Goal: Download file/media

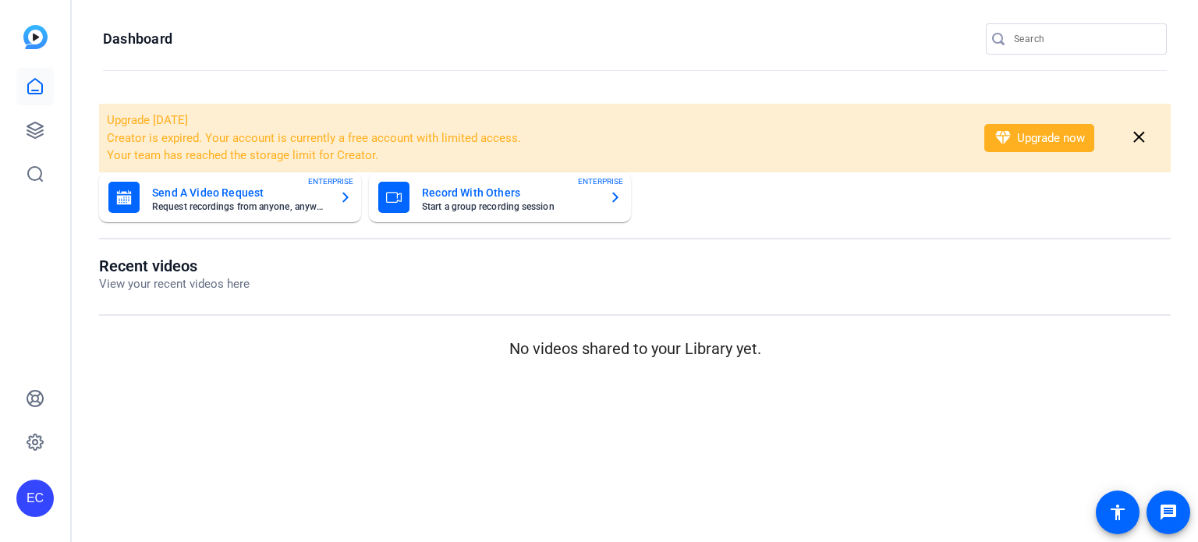
click at [1076, 47] on input "Search" at bounding box center [1084, 39] width 140 height 19
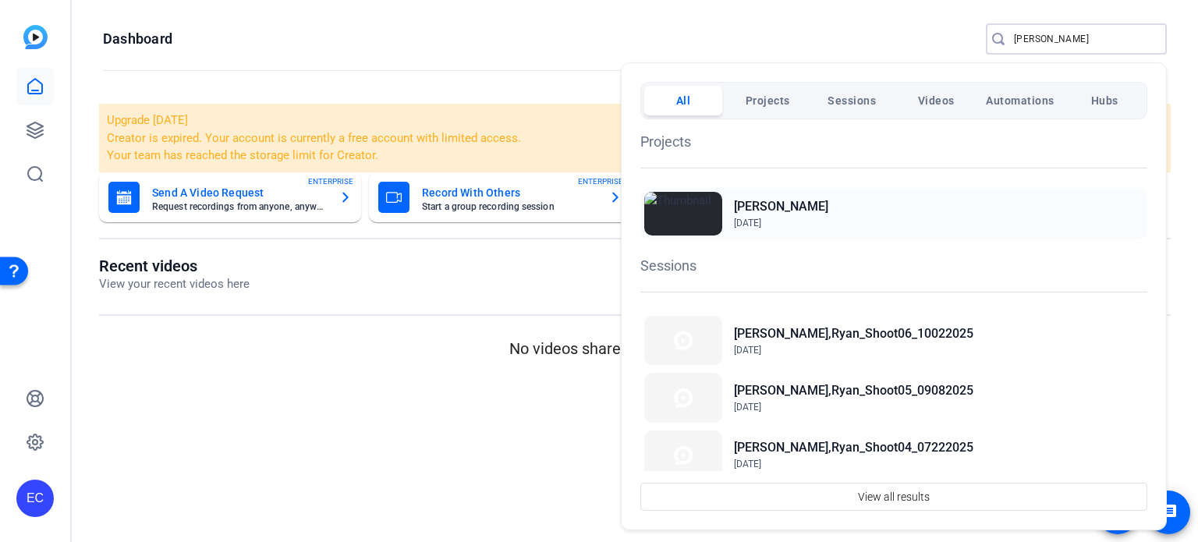
type input "williams"
click at [0, 0] on h2 "[PERSON_NAME]" at bounding box center [0, 0] width 0 height 0
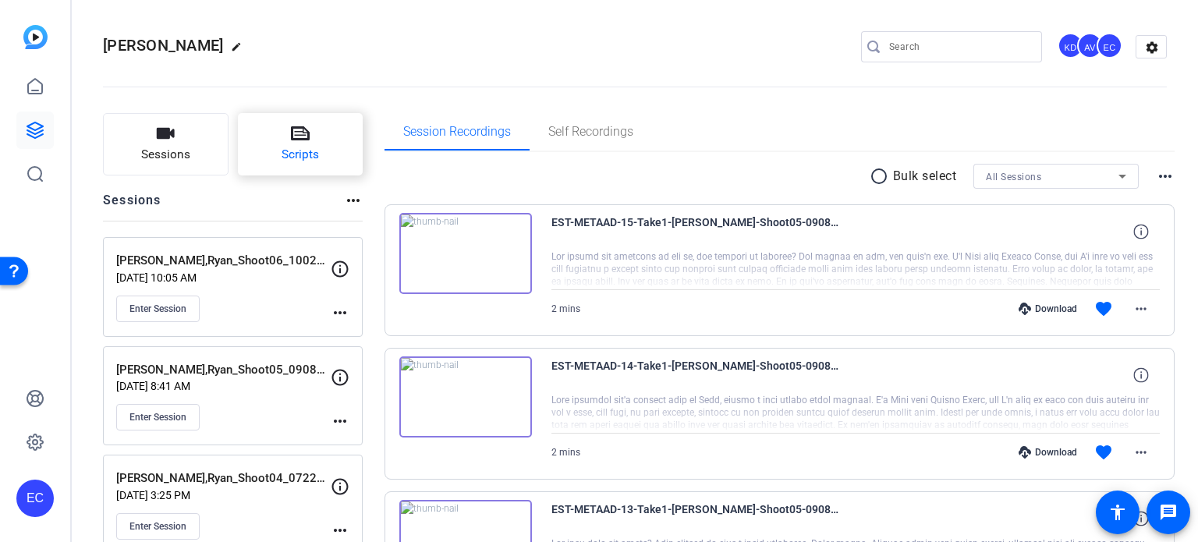
click at [302, 132] on icon at bounding box center [300, 133] width 19 height 14
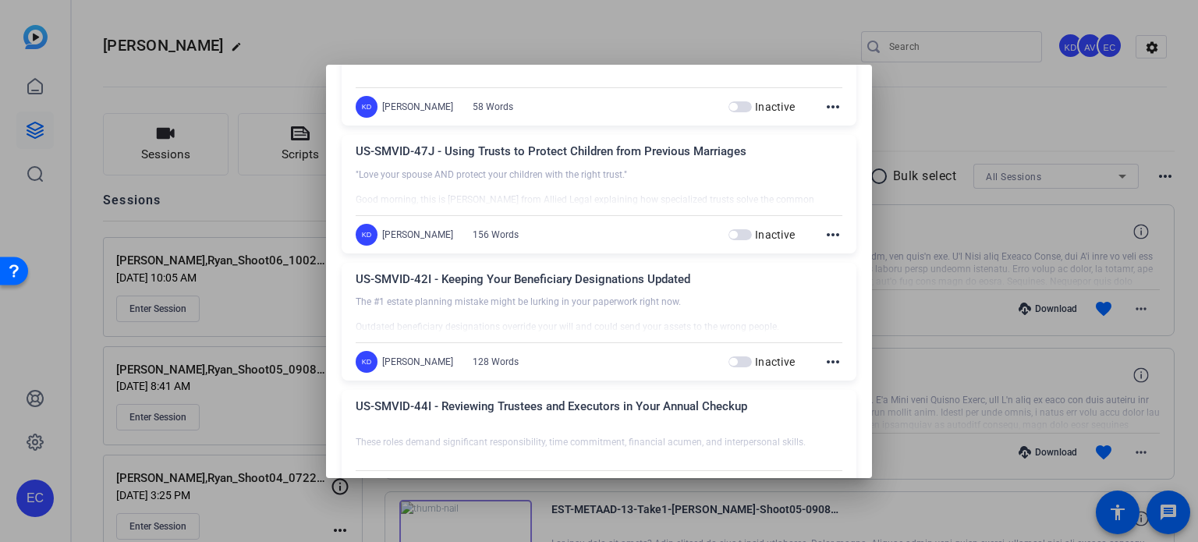
scroll to position [1092, 0]
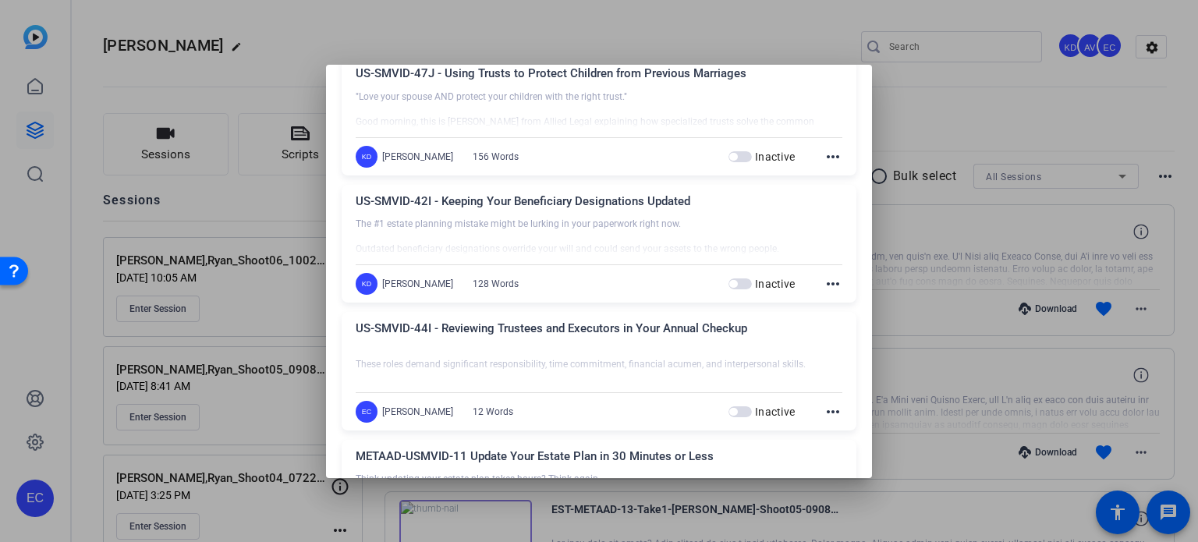
click at [823, 280] on mat-icon "more_horiz" at bounding box center [832, 283] width 19 height 19
click at [828, 303] on span "Edit" at bounding box center [859, 305] width 62 height 19
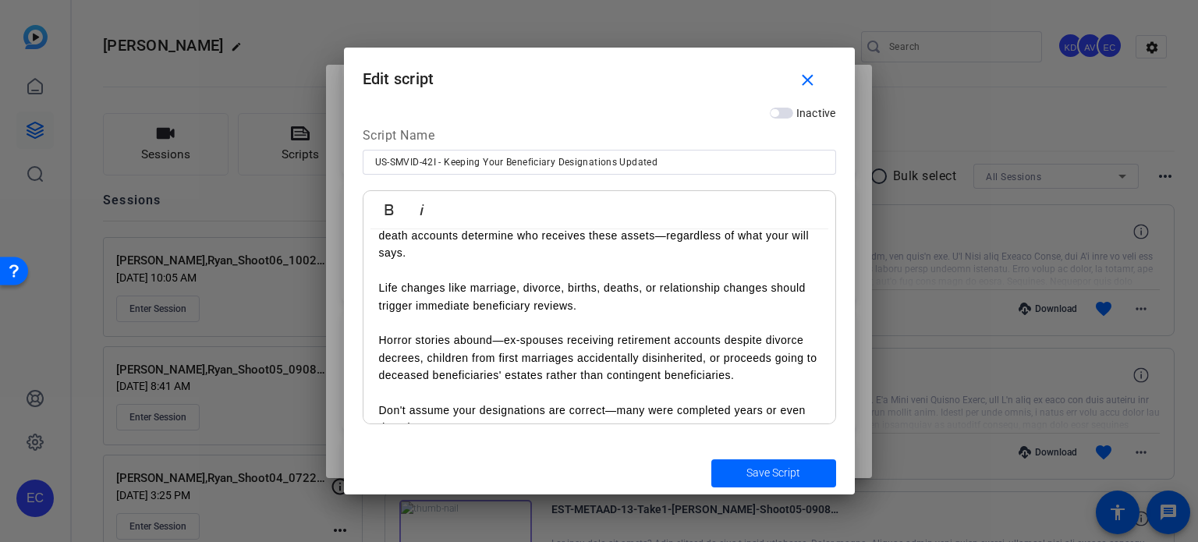
scroll to position [203, 0]
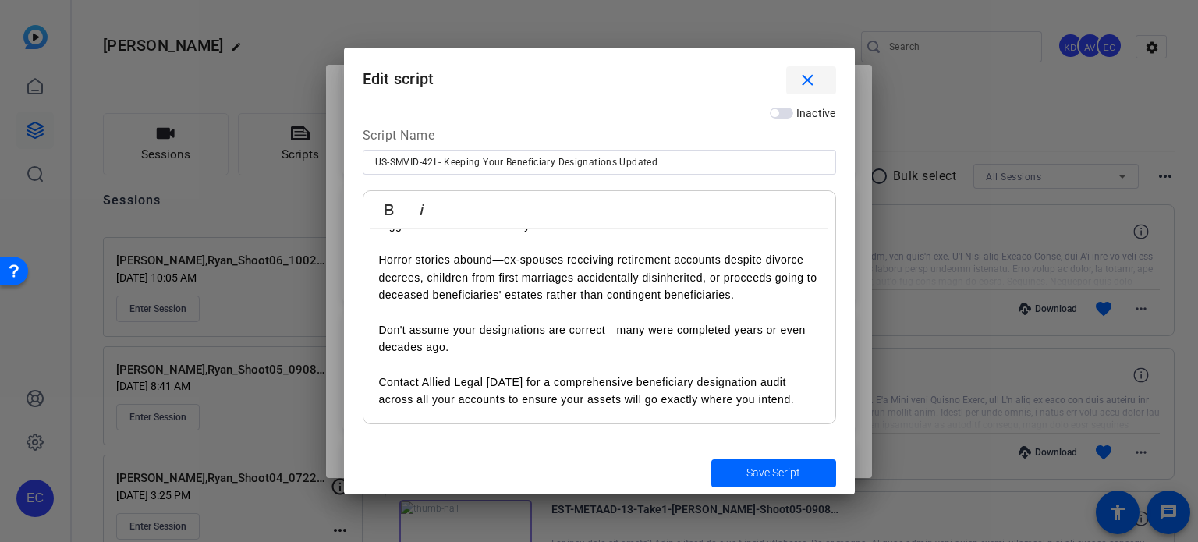
click at [808, 81] on mat-icon "close" at bounding box center [807, 80] width 19 height 19
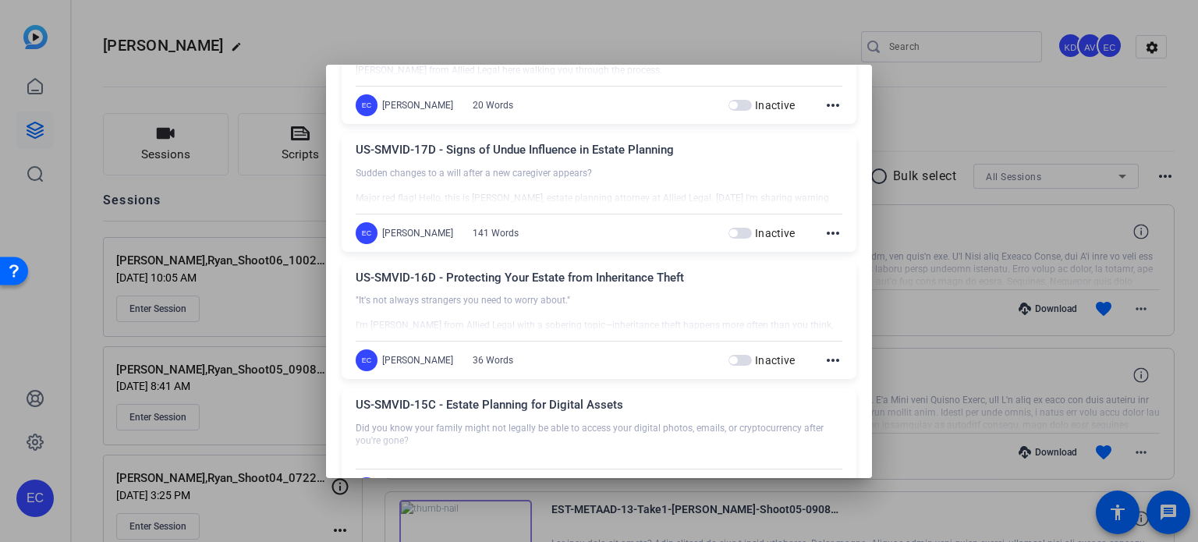
scroll to position [2807, 0]
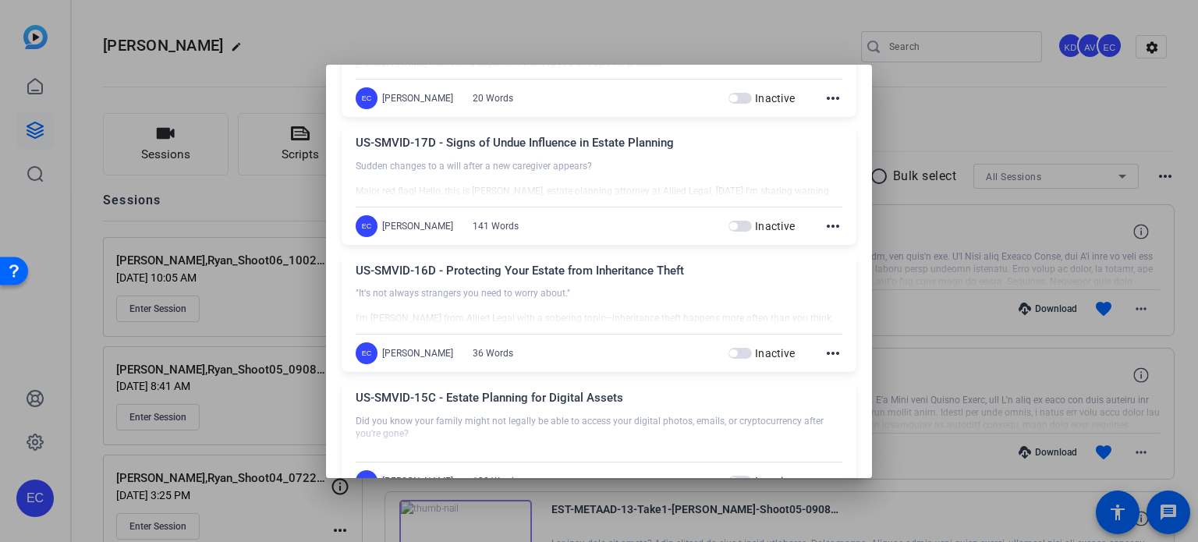
click at [823, 221] on mat-icon "more_horiz" at bounding box center [832, 226] width 19 height 19
click at [826, 245] on button "Edit" at bounding box center [859, 244] width 87 height 19
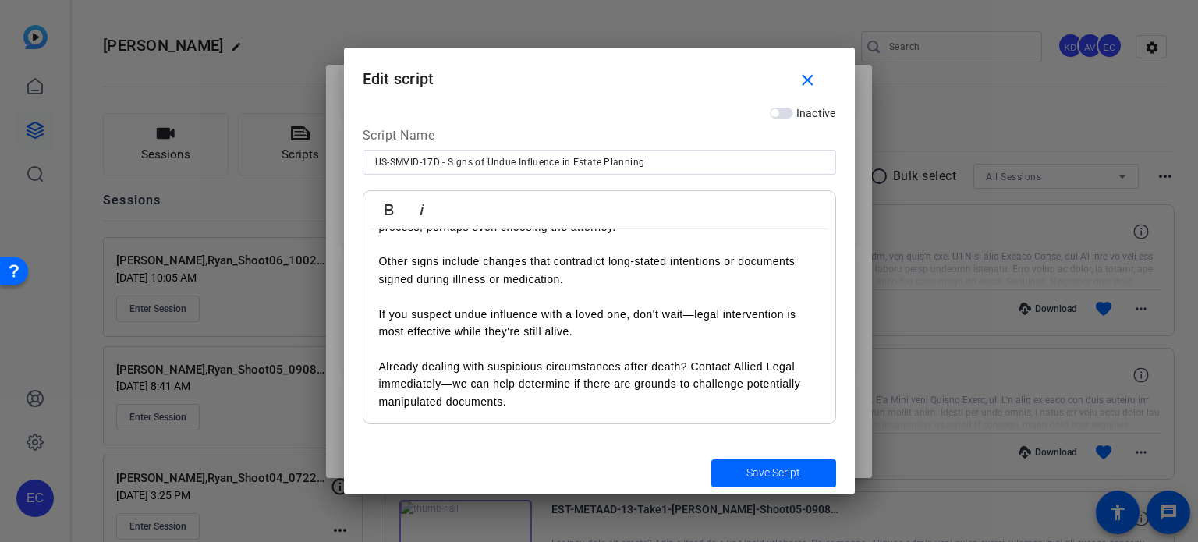
scroll to position [255, 0]
click at [816, 83] on mat-icon "close" at bounding box center [807, 80] width 19 height 19
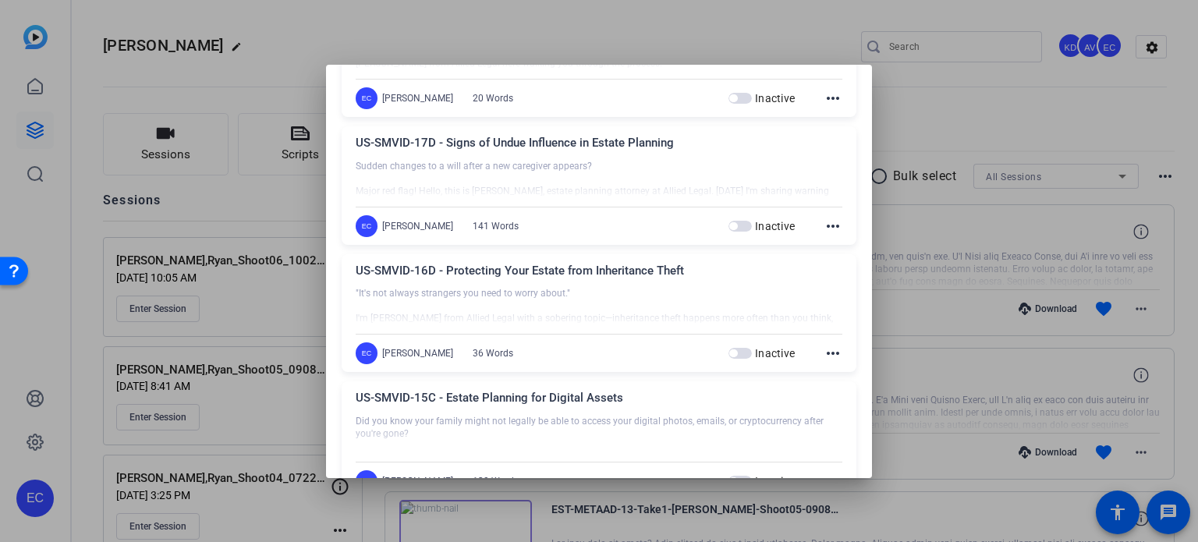
click at [826, 345] on mat-icon "more_horiz" at bounding box center [832, 353] width 19 height 19
click at [833, 369] on span "Edit" at bounding box center [859, 372] width 62 height 19
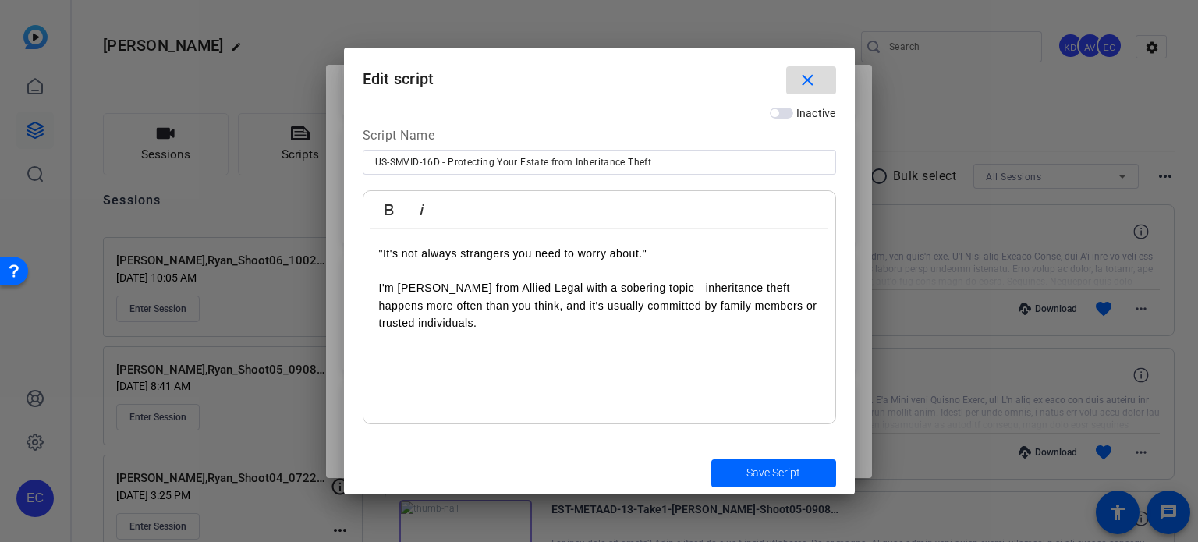
click at [824, 74] on span "button" at bounding box center [811, 80] width 50 height 37
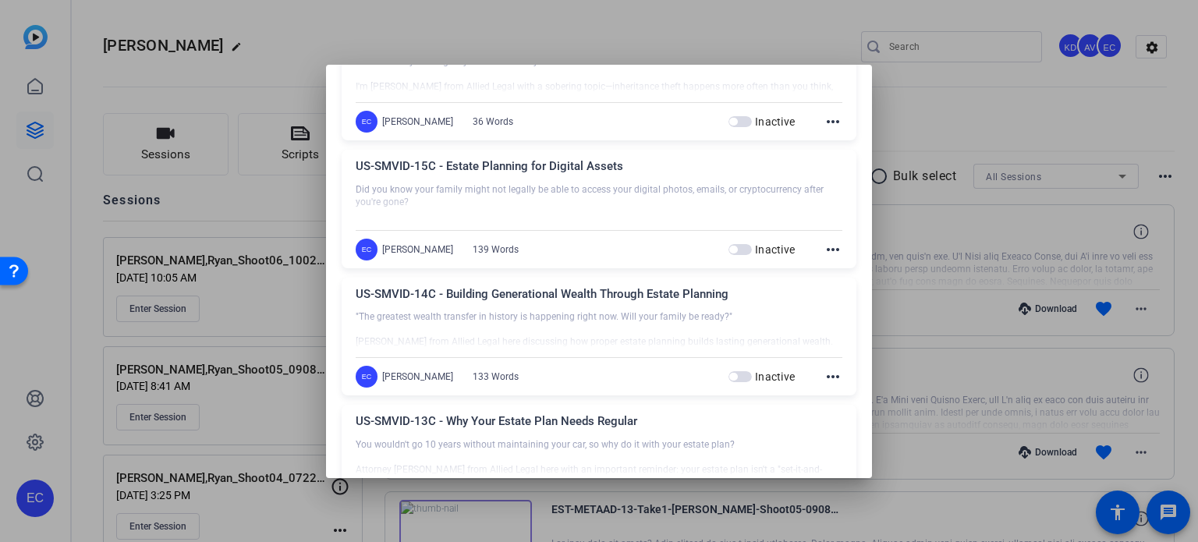
scroll to position [3041, 0]
click at [830, 238] on mat-icon "more_horiz" at bounding box center [832, 247] width 19 height 19
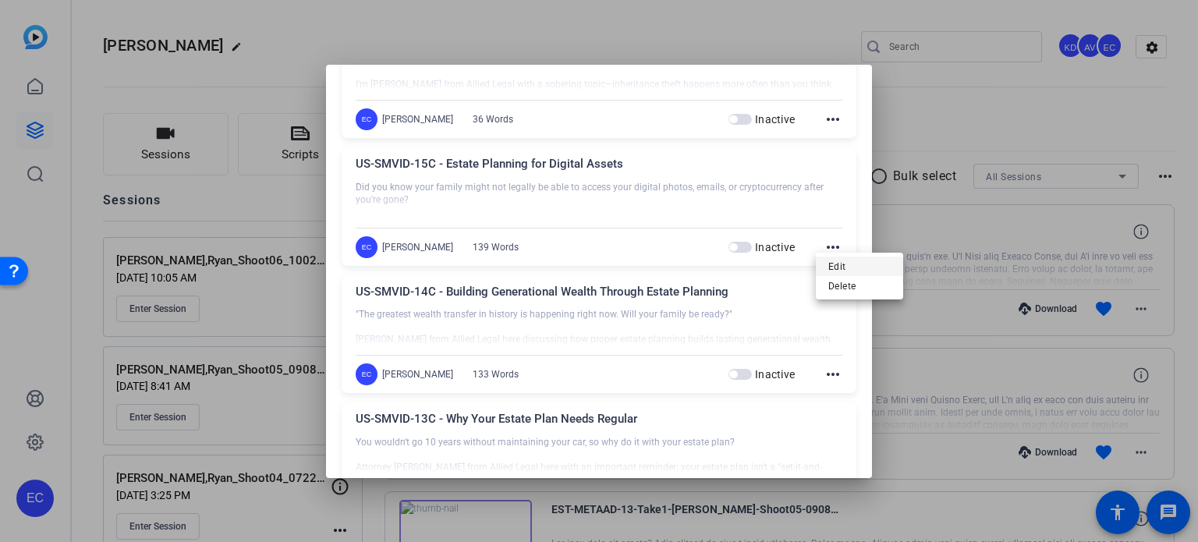
click at [826, 267] on button "Edit" at bounding box center [859, 266] width 87 height 19
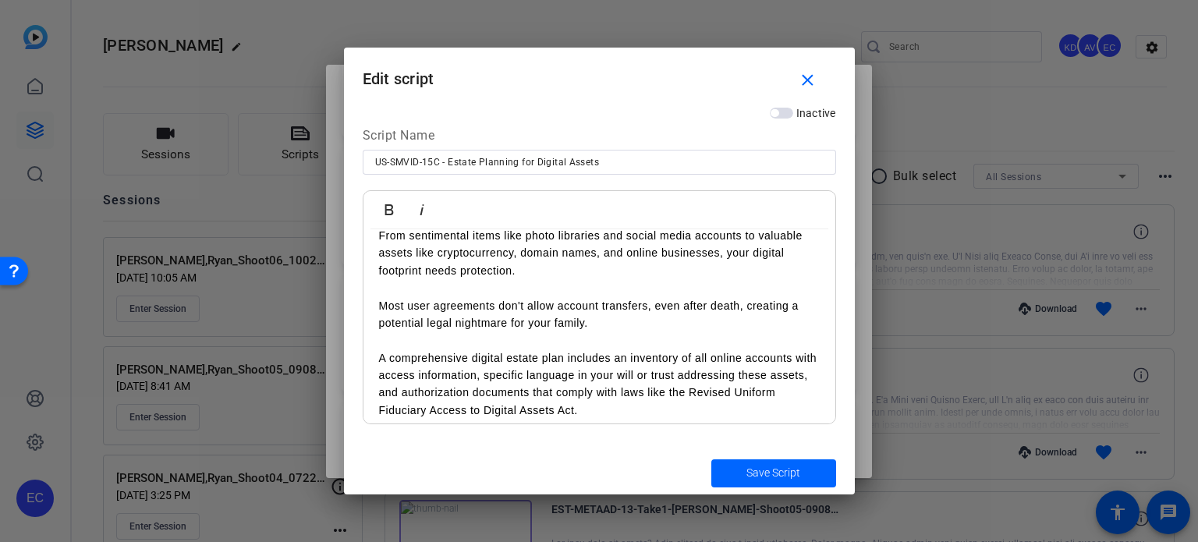
scroll to position [185, 0]
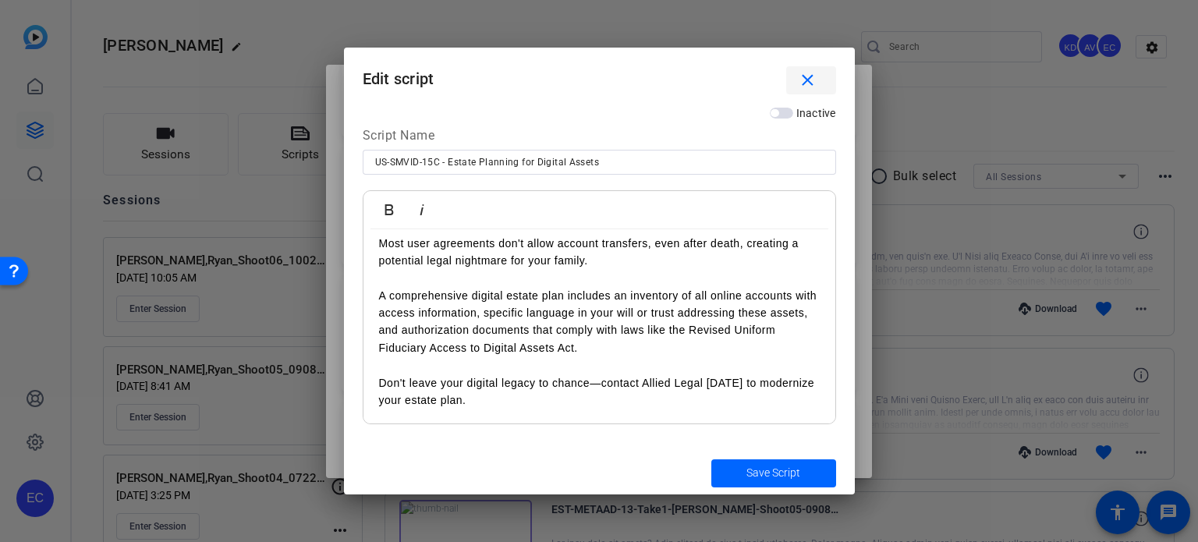
click at [821, 78] on span "button" at bounding box center [811, 80] width 50 height 37
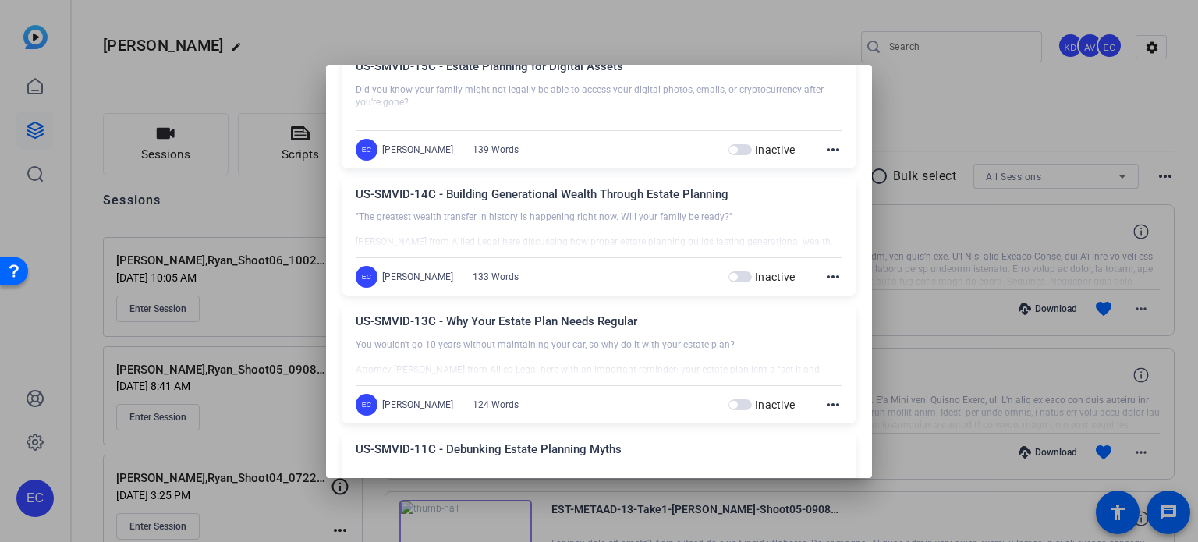
scroll to position [3197, 0]
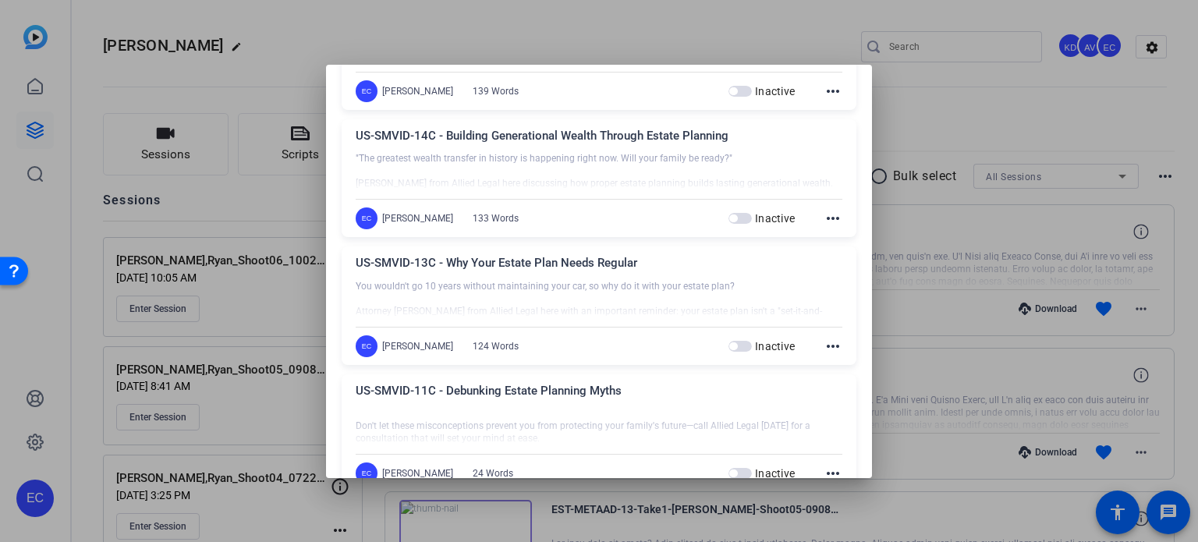
click at [828, 343] on mat-icon "more_horiz" at bounding box center [832, 346] width 19 height 19
click at [829, 359] on span "Edit" at bounding box center [859, 365] width 62 height 19
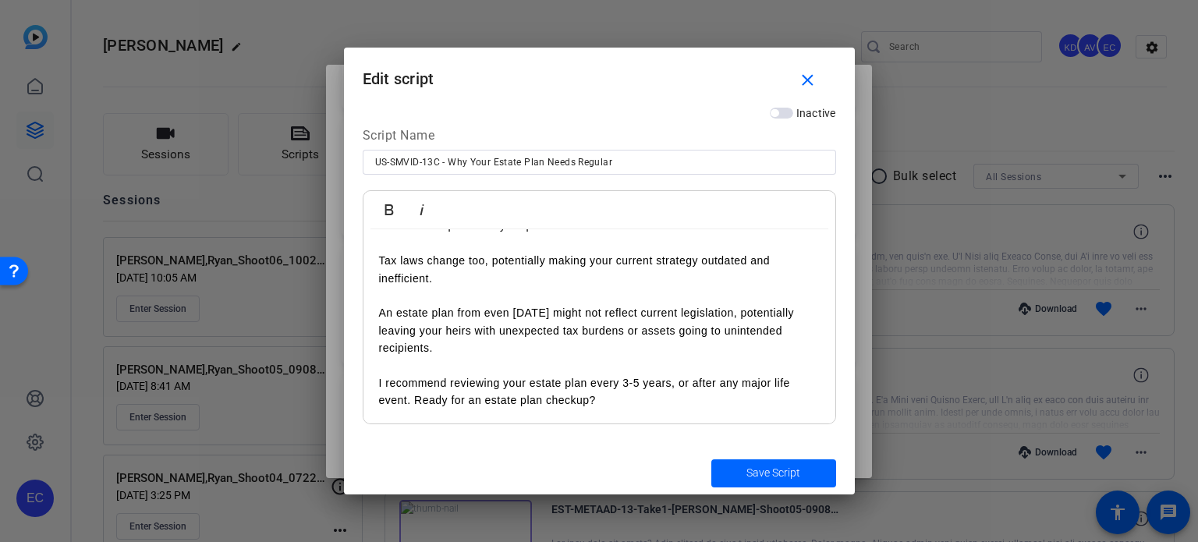
scroll to position [203, 0]
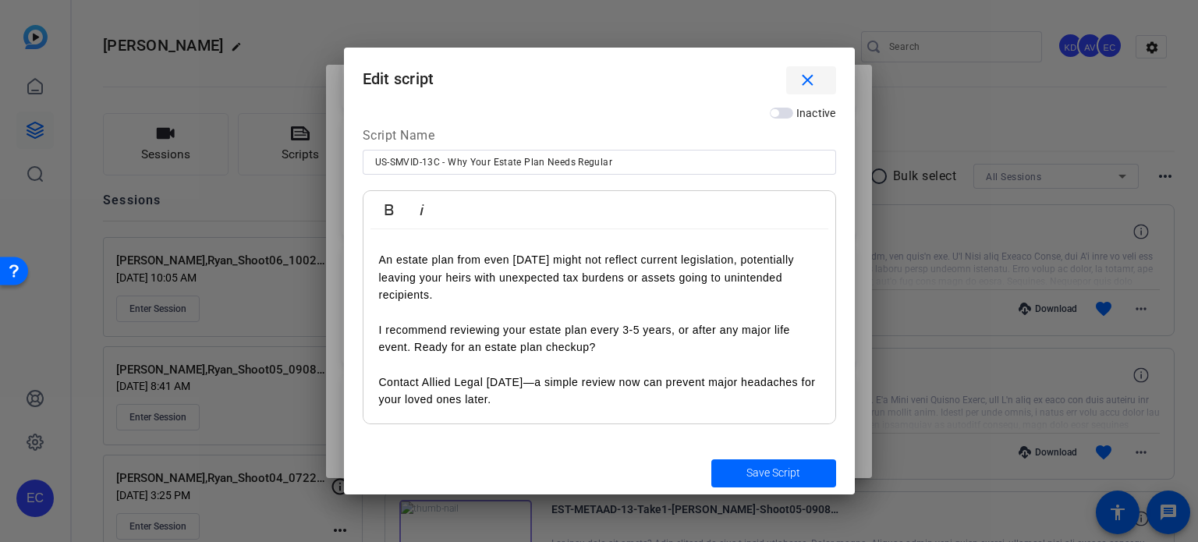
click at [813, 80] on mat-icon "close" at bounding box center [807, 80] width 19 height 19
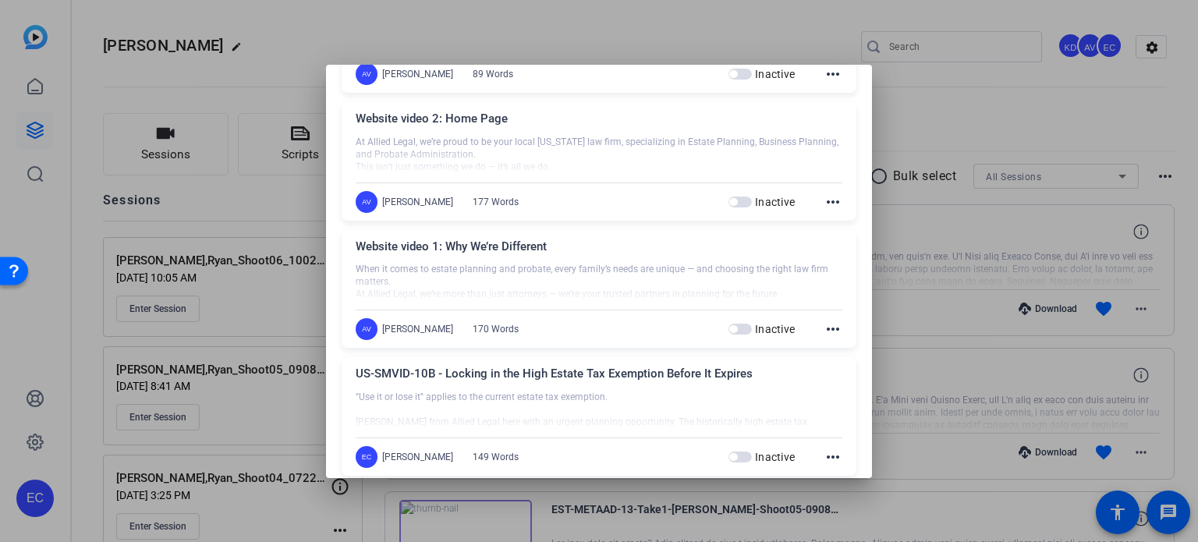
scroll to position [4288, 0]
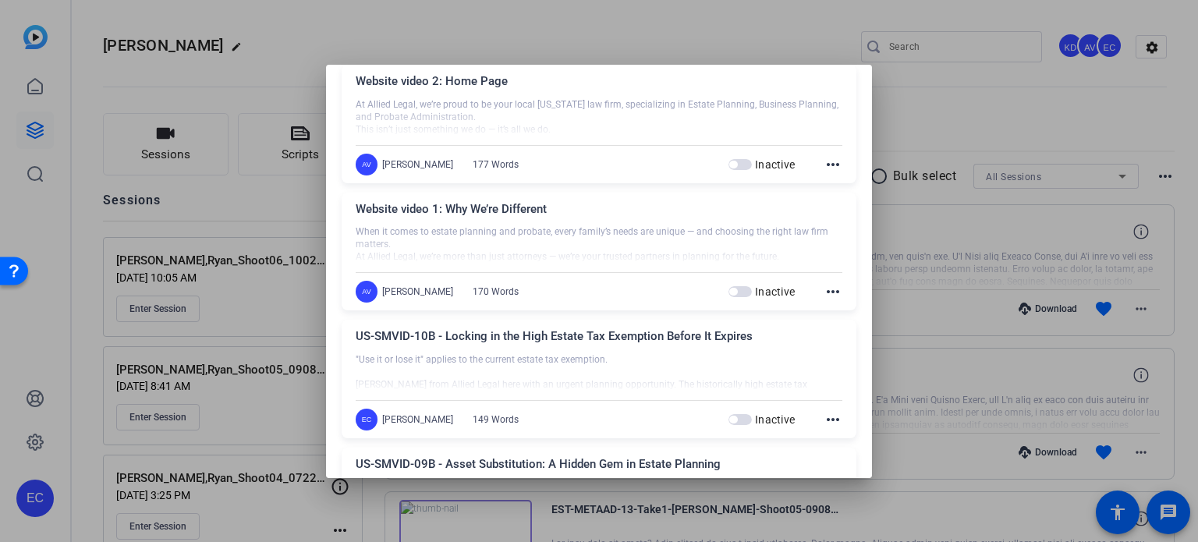
click at [828, 282] on mat-icon "more_horiz" at bounding box center [832, 291] width 19 height 19
click at [847, 291] on span "Edit" at bounding box center [859, 291] width 62 height 19
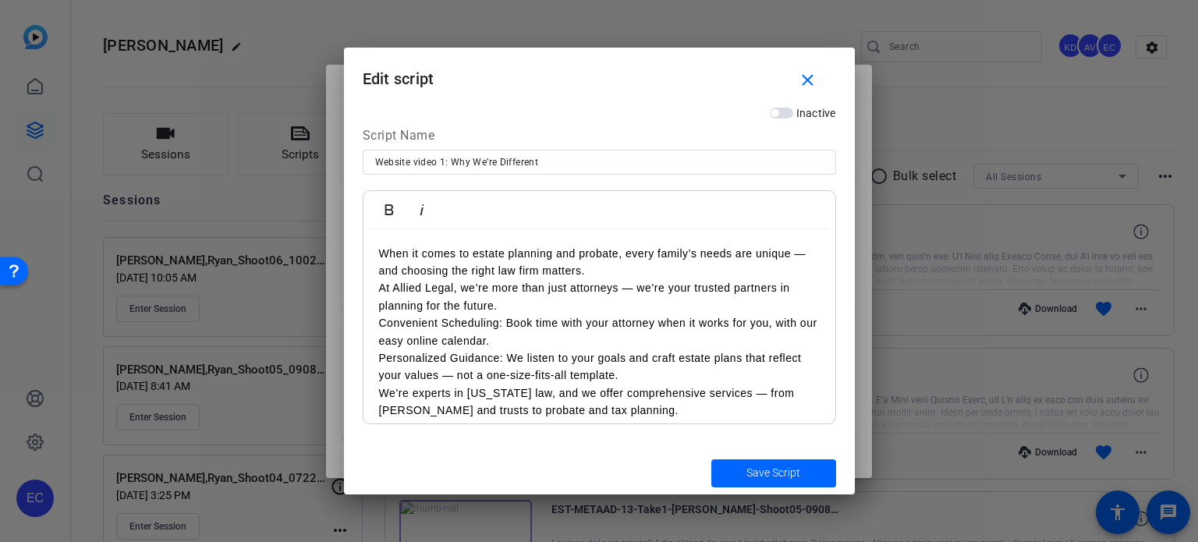
scroll to position [150, 0]
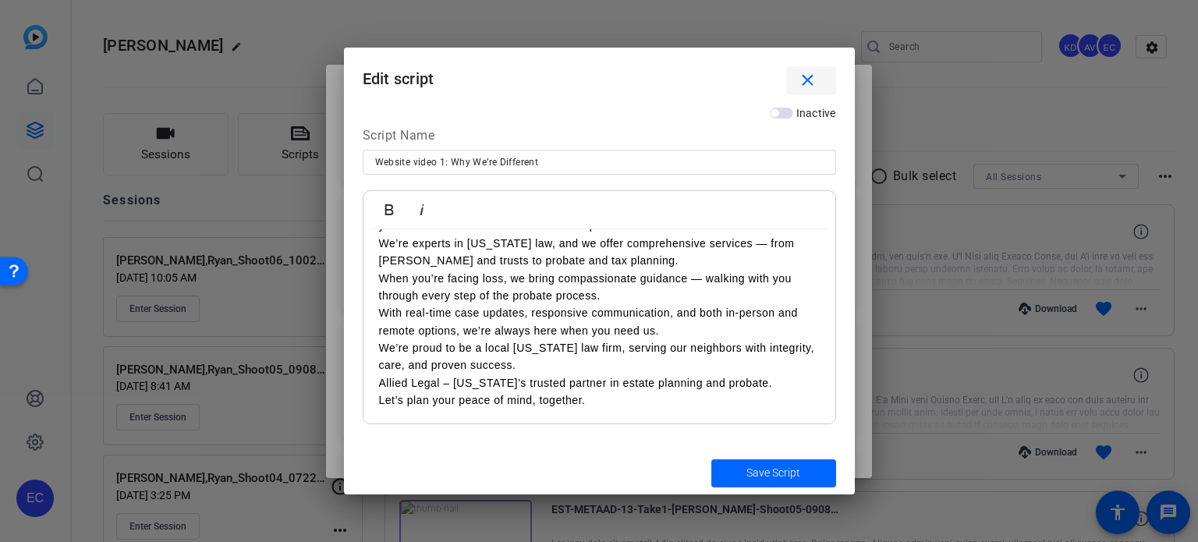
click at [815, 83] on mat-icon "close" at bounding box center [807, 80] width 19 height 19
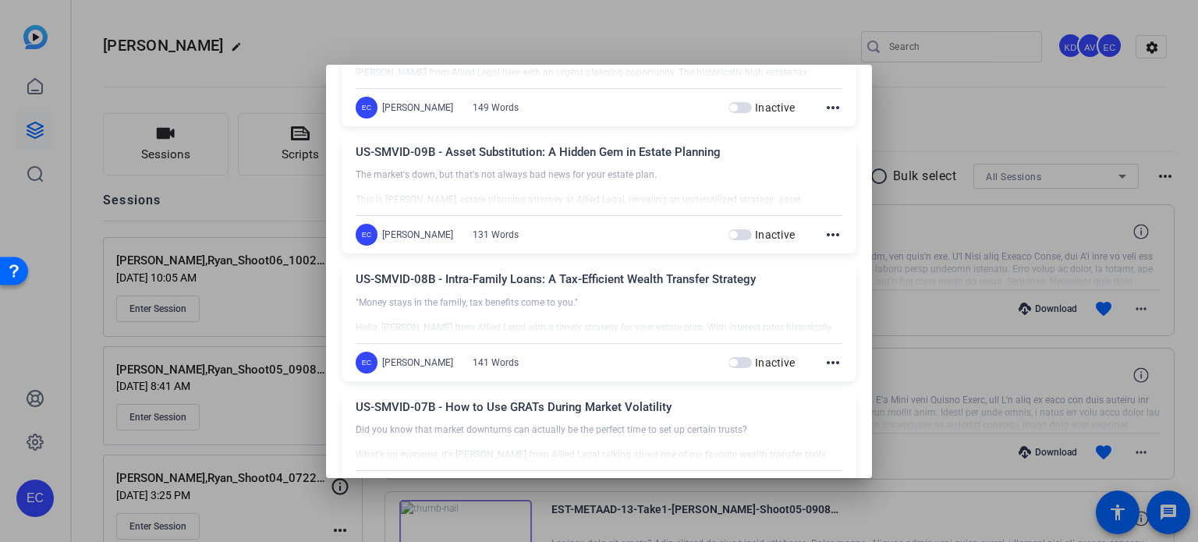
scroll to position [4678, 0]
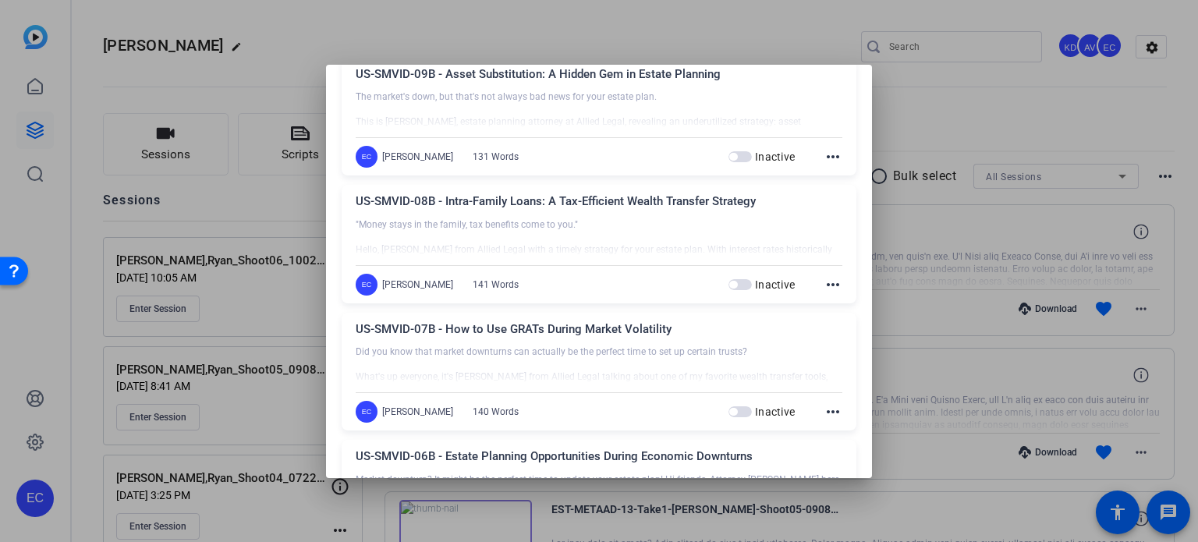
click at [829, 275] on mat-icon "more_horiz" at bounding box center [832, 284] width 19 height 19
click at [834, 280] on span "Edit" at bounding box center [859, 283] width 62 height 19
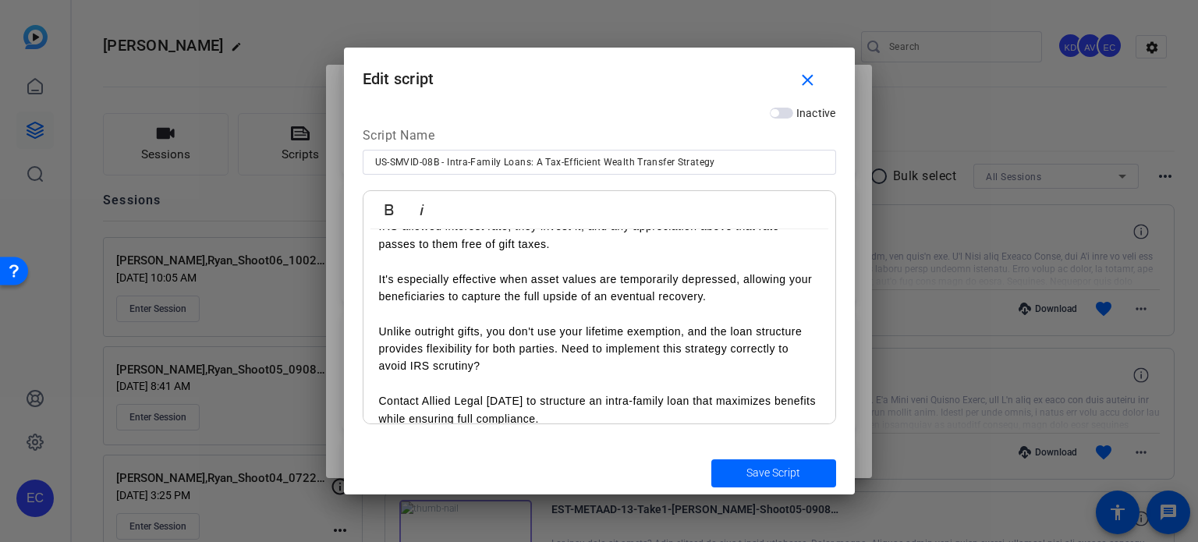
scroll to position [168, 0]
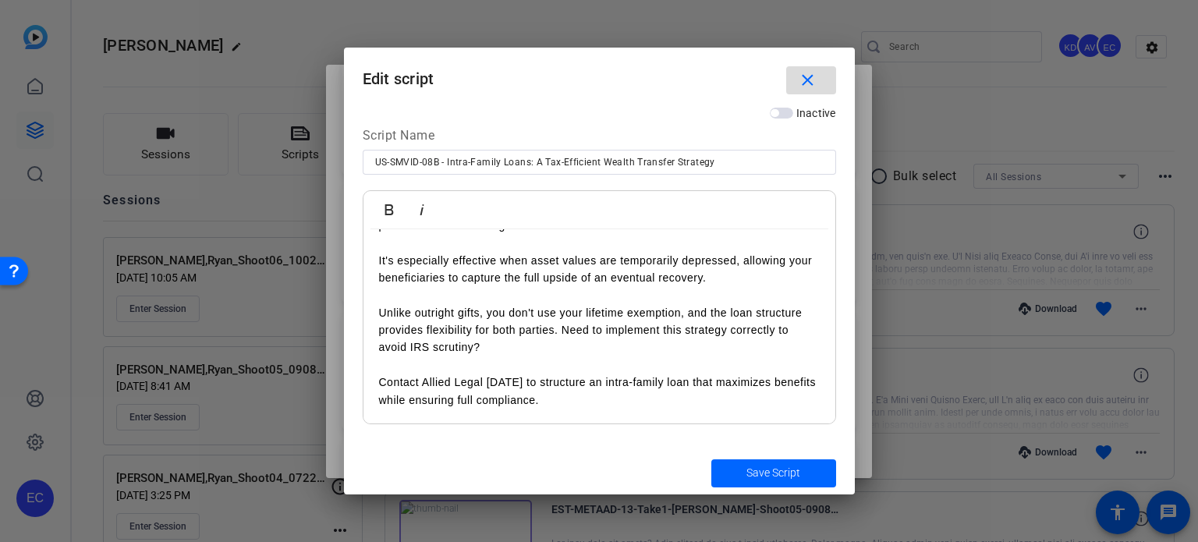
click at [828, 85] on span "button" at bounding box center [811, 80] width 50 height 37
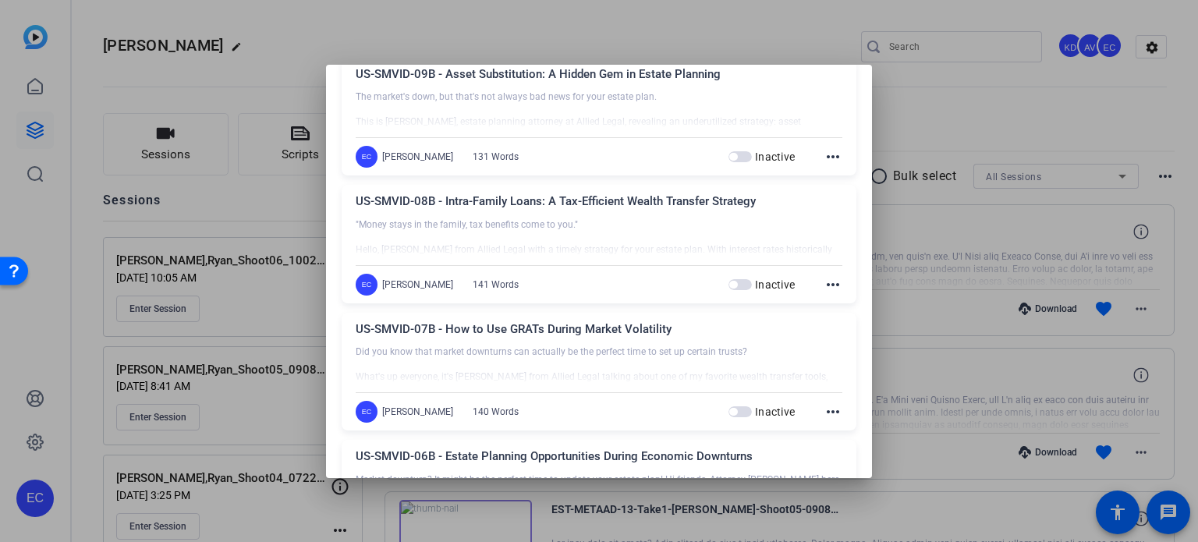
click at [947, 186] on div at bounding box center [599, 271] width 1198 height 542
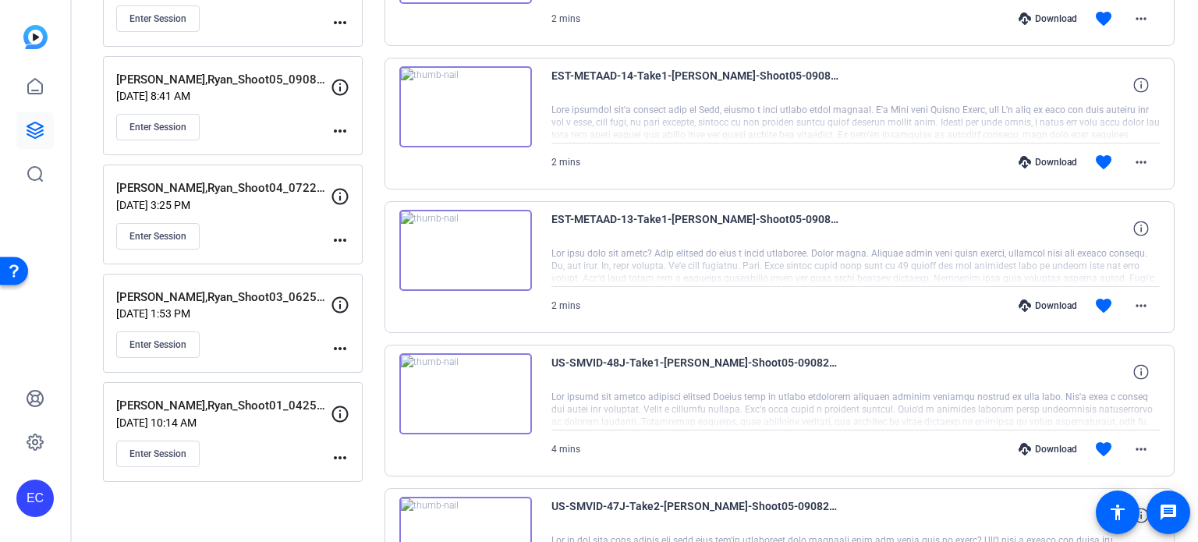
scroll to position [390, 0]
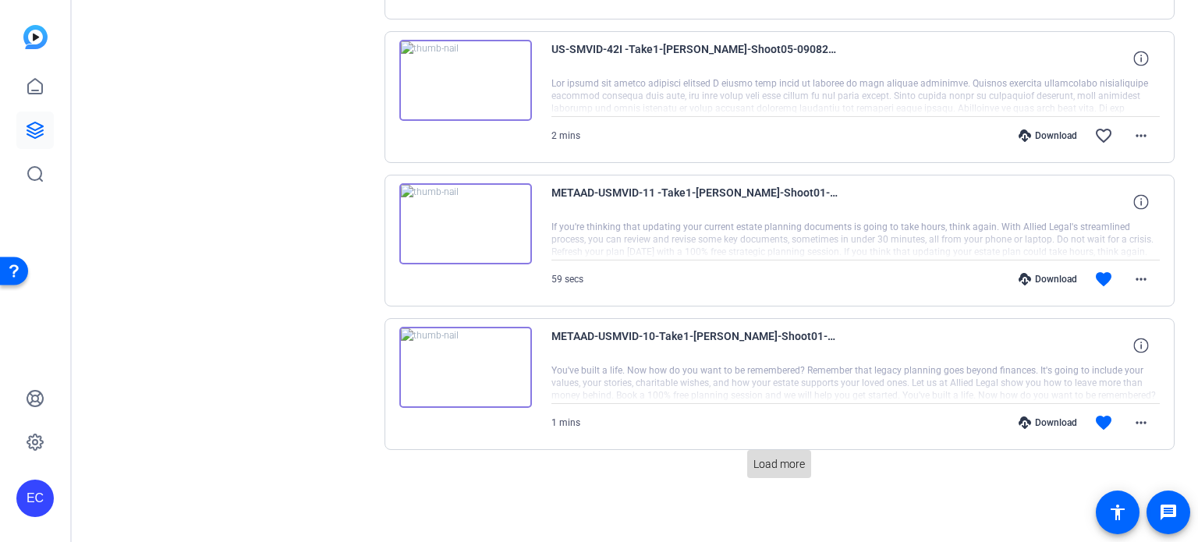
click at [768, 464] on span "Load more" at bounding box center [778, 464] width 51 height 16
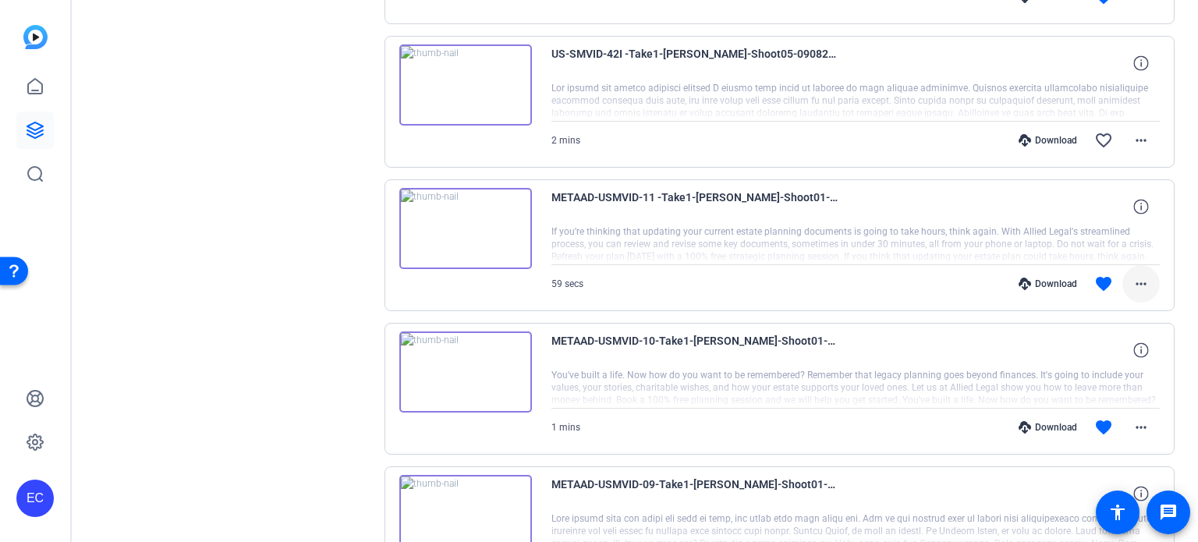
scroll to position [1177, 0]
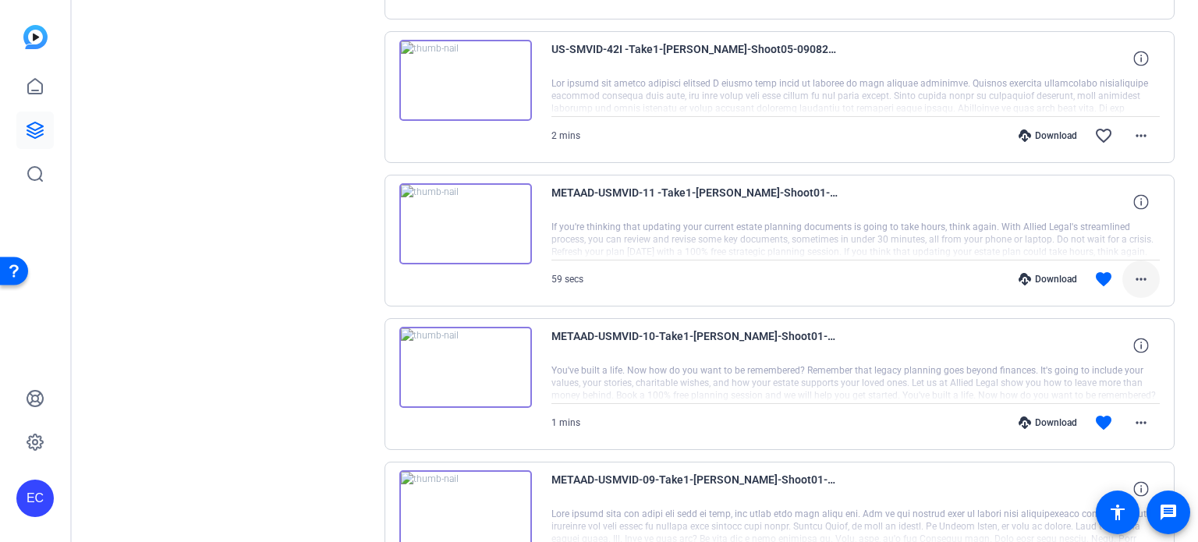
click at [1145, 278] on span at bounding box center [1140, 278] width 37 height 37
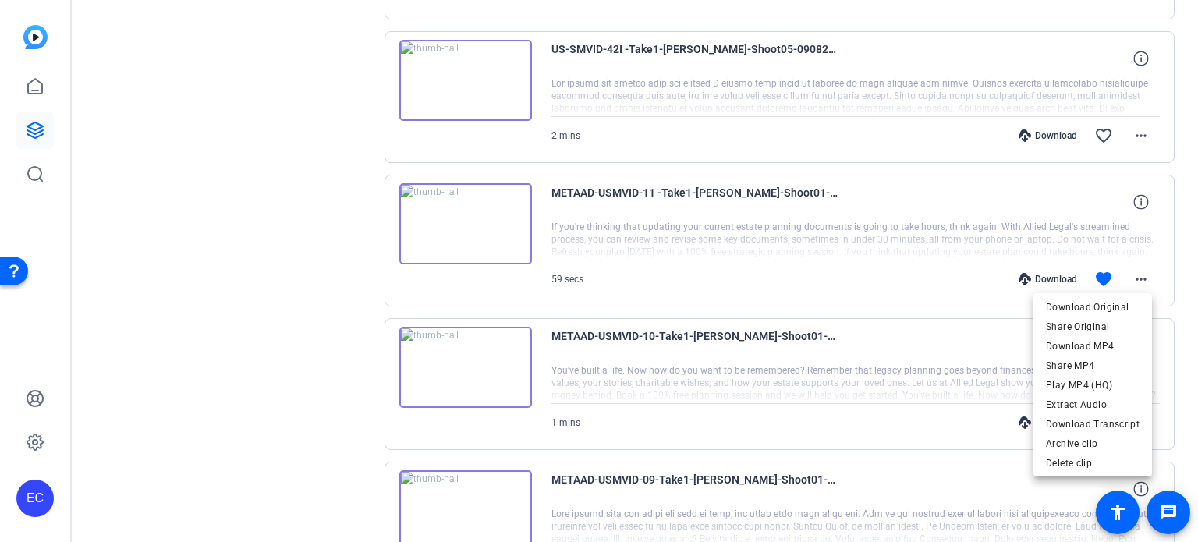
click at [904, 230] on div at bounding box center [599, 271] width 1198 height 542
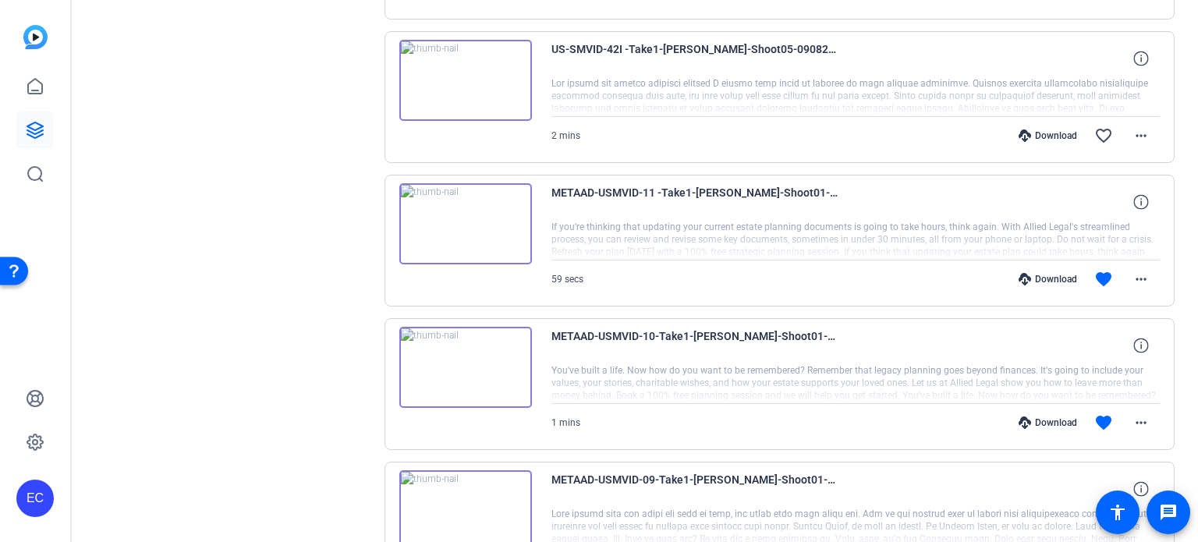
click at [885, 221] on div at bounding box center [855, 240] width 609 height 39
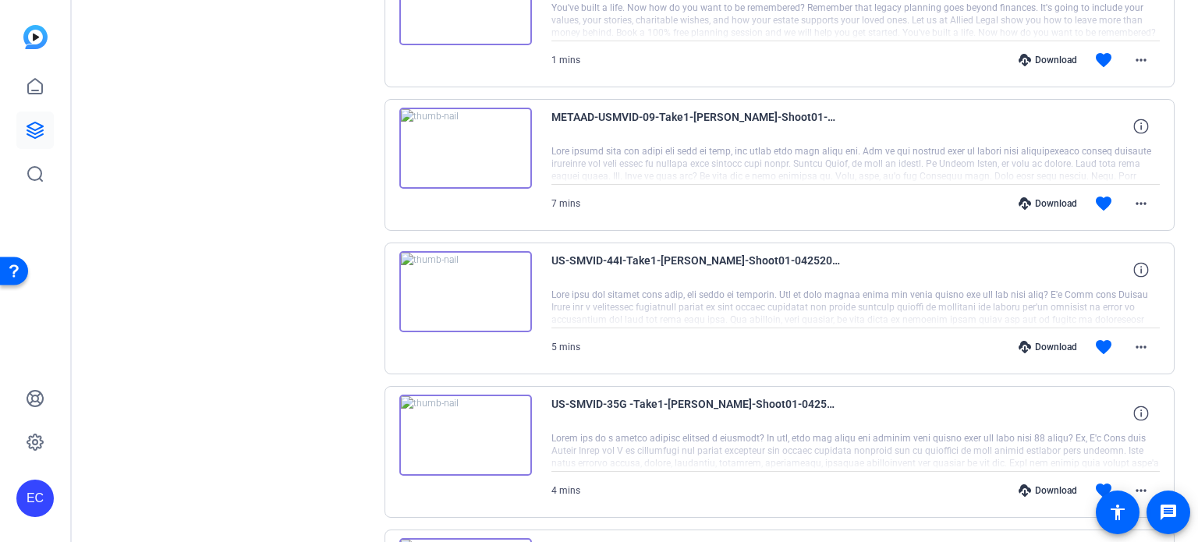
scroll to position [1567, 0]
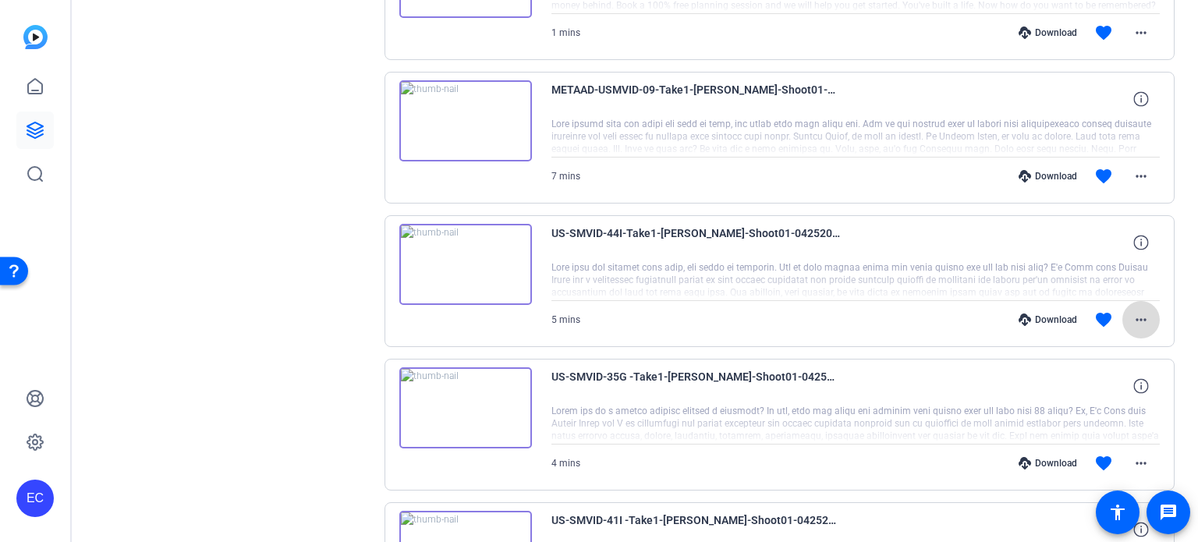
click at [1131, 315] on mat-icon "more_horiz" at bounding box center [1140, 319] width 19 height 19
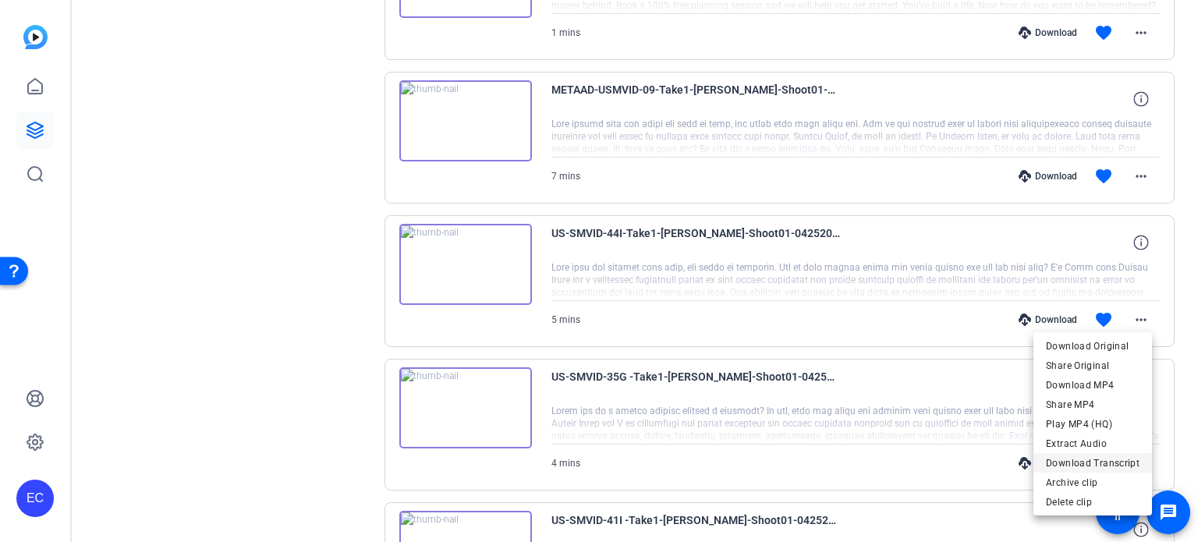
click at [1095, 458] on span "Download Transcript" at bounding box center [1093, 463] width 94 height 19
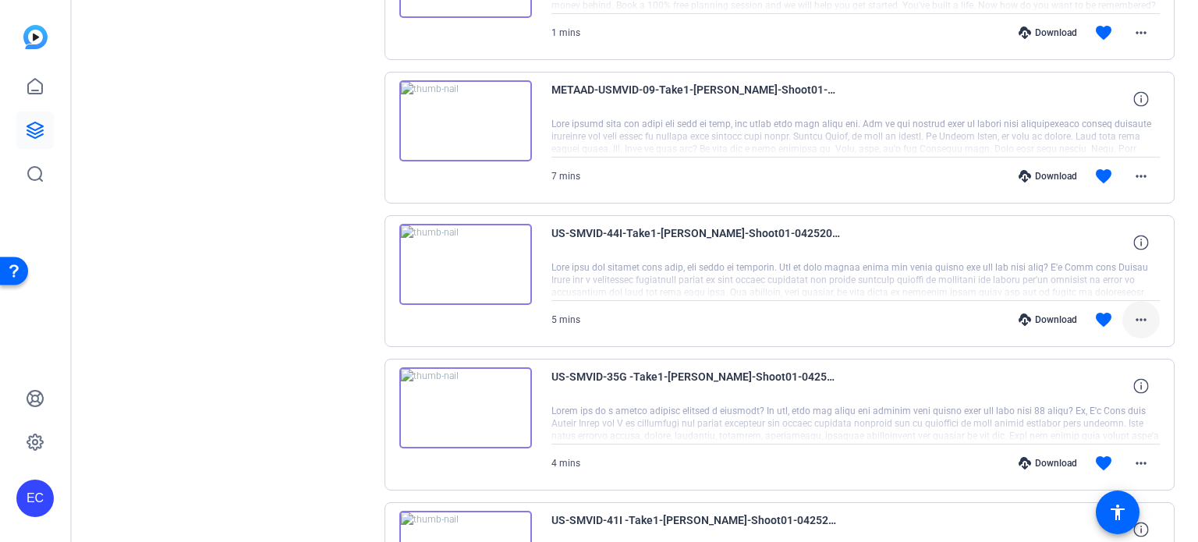
click at [1131, 324] on span at bounding box center [1140, 319] width 37 height 37
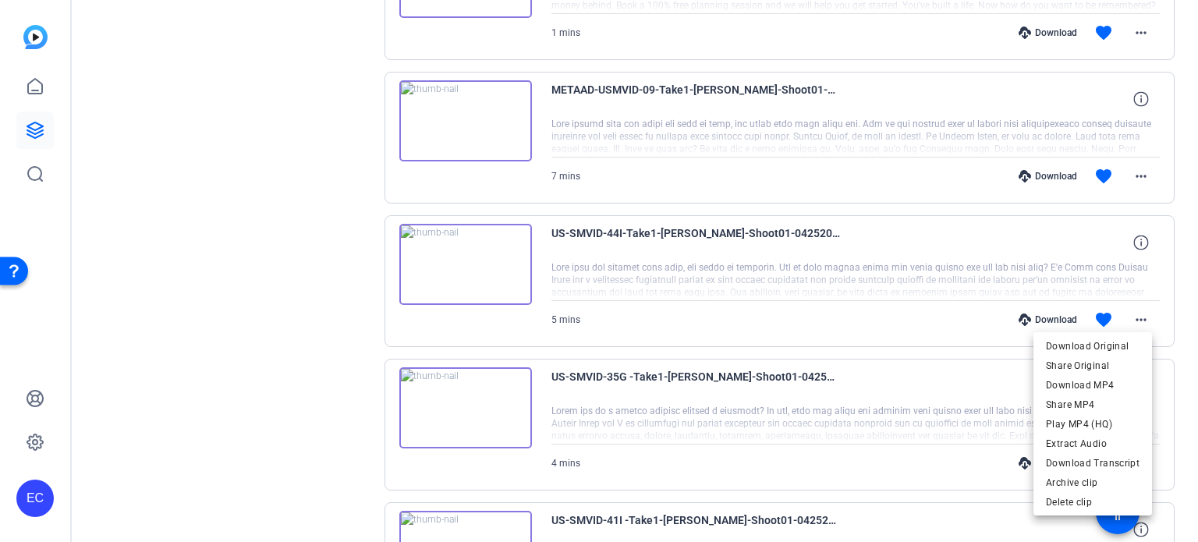
click at [855, 415] on div at bounding box center [599, 271] width 1198 height 542
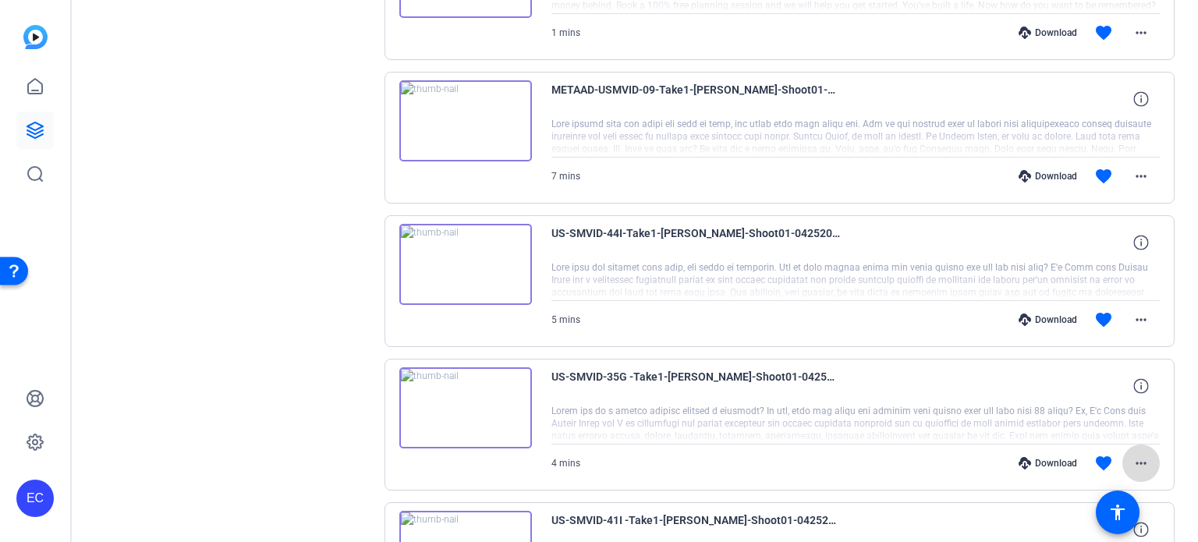
click at [1139, 464] on mat-icon "more_horiz" at bounding box center [1140, 463] width 19 height 19
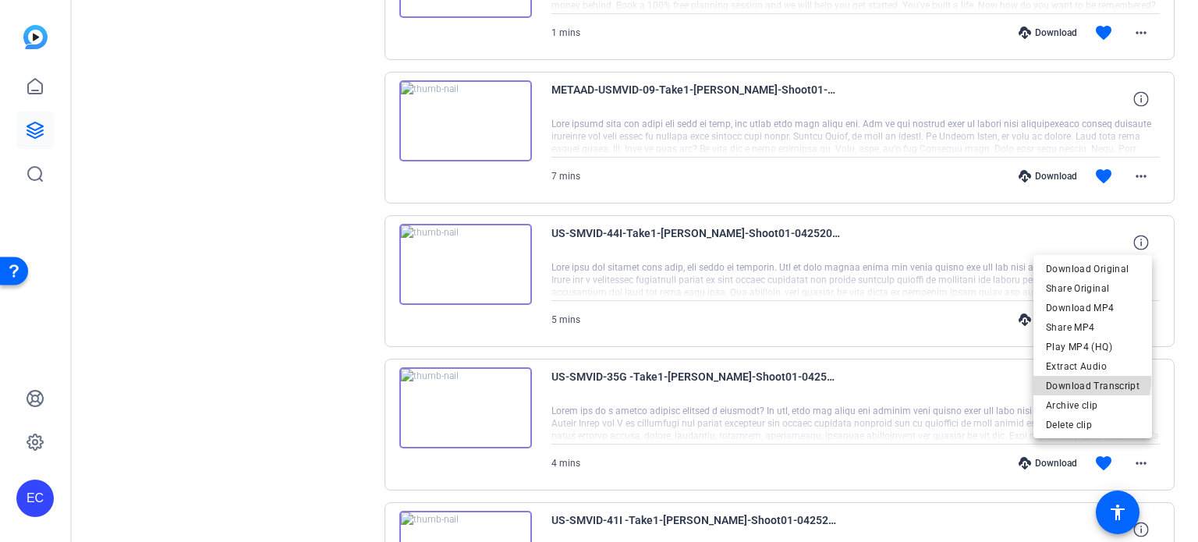
click at [1088, 380] on span "Download Transcript" at bounding box center [1093, 385] width 94 height 19
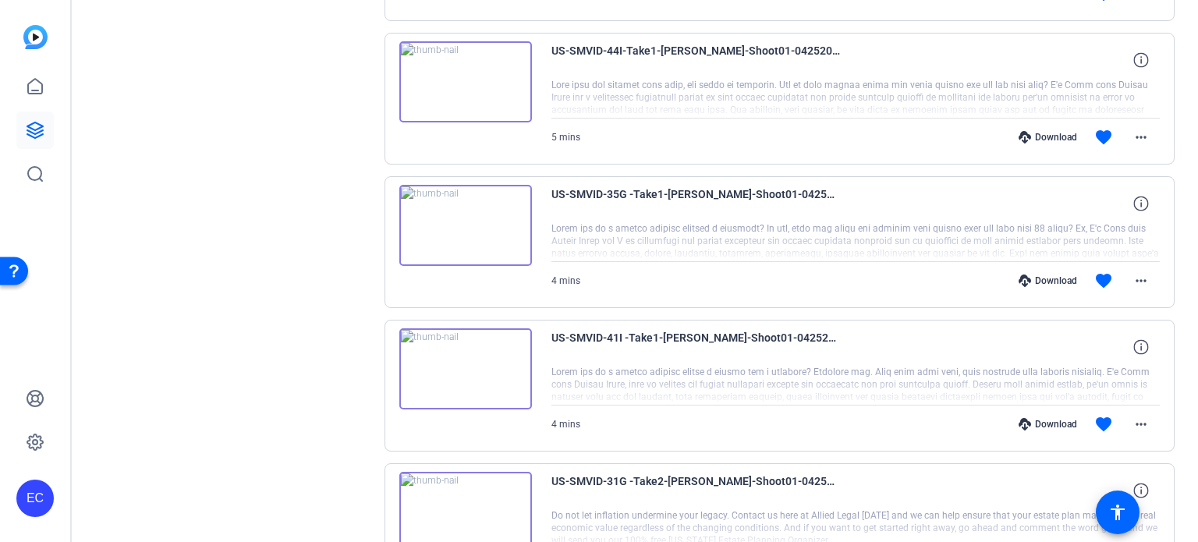
scroll to position [1801, 0]
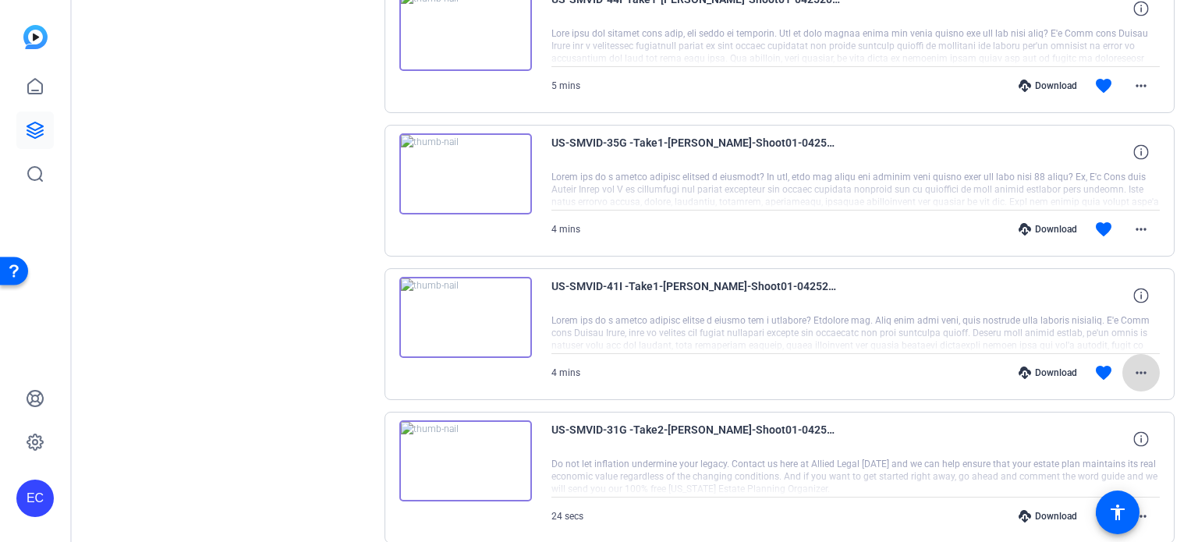
click at [1134, 363] on mat-icon "more_horiz" at bounding box center [1140, 372] width 19 height 19
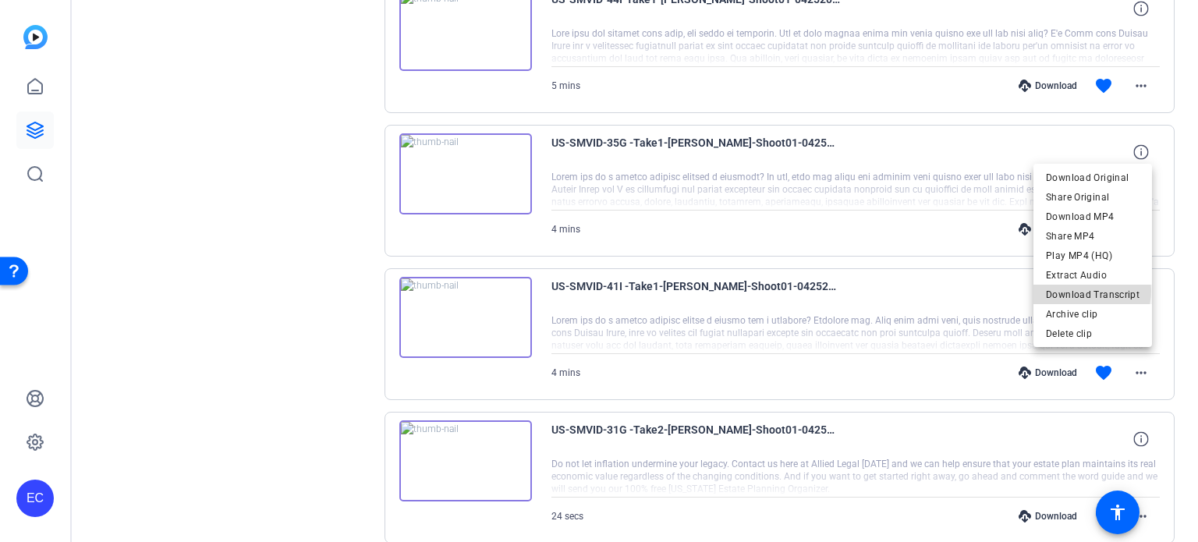
click at [1081, 291] on span "Download Transcript" at bounding box center [1093, 294] width 94 height 19
